Goal: Information Seeking & Learning: Find specific fact

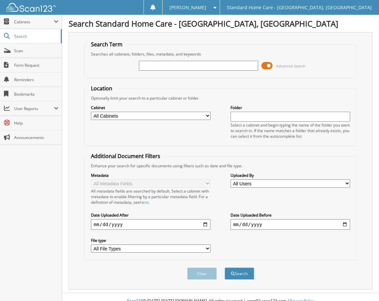
click at [213, 66] on input "text" at bounding box center [198, 66] width 119 height 10
paste input "[PERSON_NAME][DEMOGRAPHIC_DATA]"
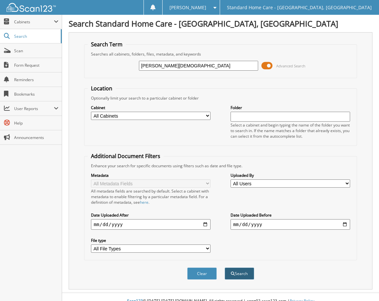
type input "[PERSON_NAME][DEMOGRAPHIC_DATA]"
click at [235, 269] on button "Search" at bounding box center [240, 273] width 30 height 12
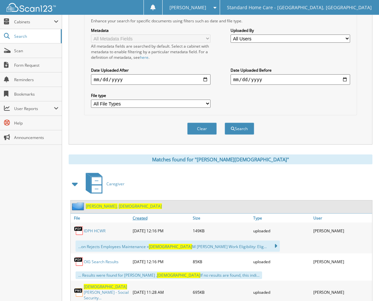
scroll to position [164, 0]
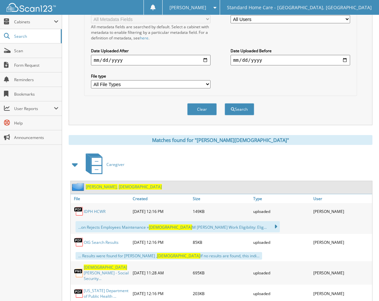
click at [118, 185] on span "Christian" at bounding box center [139, 187] width 43 height 6
